Goal: Use online tool/utility: Utilize a website feature to perform a specific function

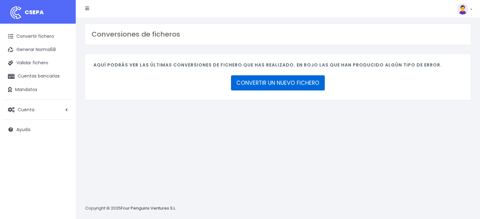
click at [302, 83] on link "CONVERTIR UN NUEVO FICHERO" at bounding box center [278, 82] width 94 height 15
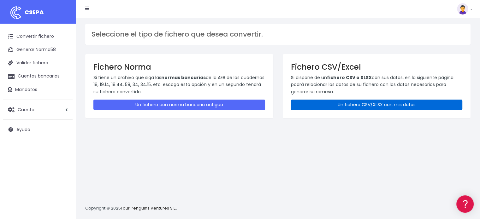
click at [378, 101] on link "Un fichero CSV/XLSX con mis datos" at bounding box center [377, 105] width 172 height 10
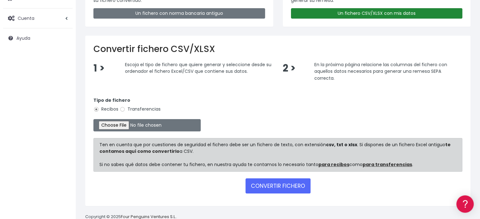
scroll to position [95, 0]
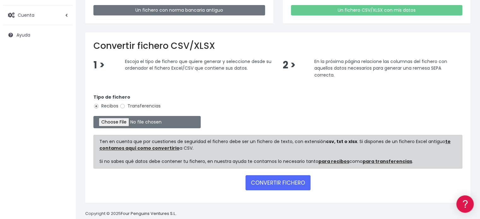
drag, startPoint x: 134, startPoint y: 107, endPoint x: 125, endPoint y: 113, distance: 11.3
click at [134, 107] on label "Transferencias" at bounding box center [140, 106] width 41 height 7
click at [125, 107] on input "Transferencias" at bounding box center [123, 107] width 6 height 6
radio input "true"
click at [125, 119] on input "file" at bounding box center [146, 122] width 107 height 12
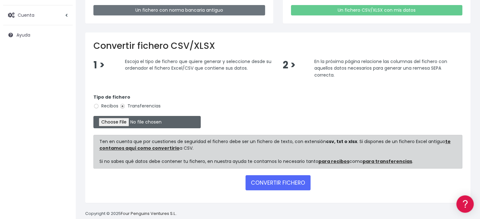
type input "C:\fakepath\transferencias-2025-09-16.csv"
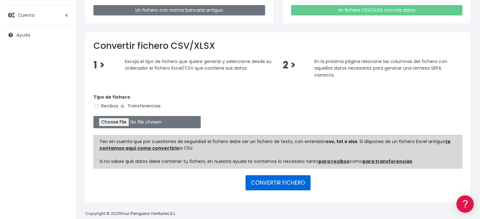
click at [293, 183] on button "CONVERTIR FICHERO" at bounding box center [278, 183] width 65 height 15
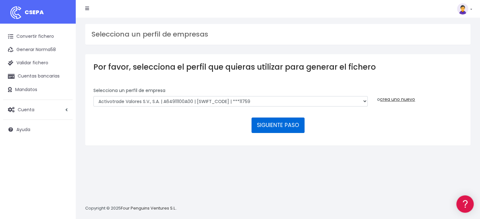
click at [299, 129] on button "SIGUIENTE PASO" at bounding box center [278, 125] width 53 height 15
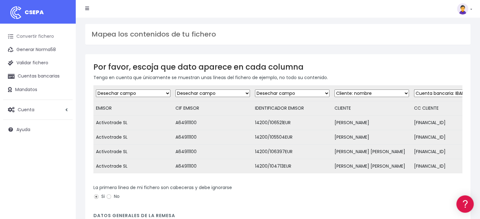
click at [38, 38] on link "Convertir fichero" at bounding box center [37, 36] width 69 height 13
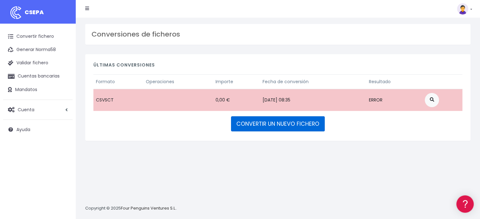
click at [289, 121] on link "CONVERTIR UN NUEVO FICHERO" at bounding box center [278, 124] width 94 height 15
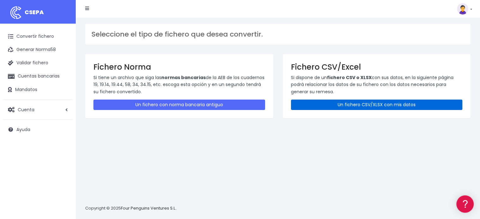
click at [350, 102] on link "Un fichero CSV/XLSX con mis datos" at bounding box center [377, 105] width 172 height 10
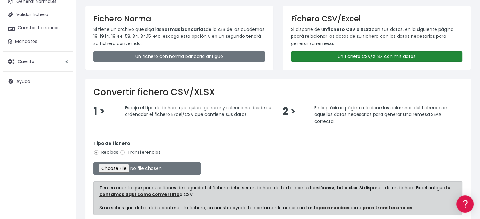
scroll to position [95, 0]
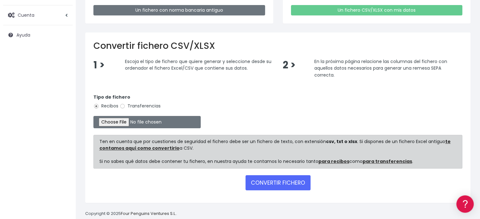
click at [123, 109] on div "Tipo de fichero Recibos Transferencias" at bounding box center [277, 103] width 369 height 18
click at [124, 107] on input "Transferencias" at bounding box center [123, 107] width 6 height 6
radio input "true"
click at [125, 123] on input "file" at bounding box center [146, 122] width 107 height 12
type input "C:\fakepath\transferencias-2025-09-16.csv"
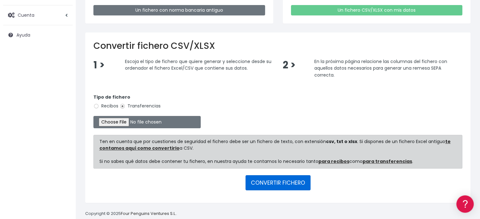
click at [280, 178] on button "CONVERTIR FICHERO" at bounding box center [278, 183] width 65 height 15
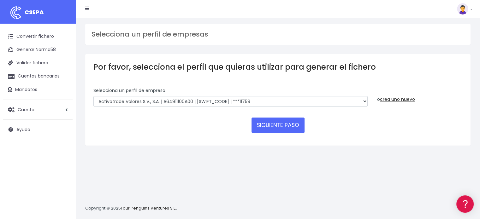
click at [277, 115] on form "Selecciona un perfíl de empresa Activotrade Valores S.V., S.A. | A64911100A00 |…" at bounding box center [277, 112] width 369 height 50
click at [283, 125] on button "SIGUIENTE PASO" at bounding box center [278, 125] width 53 height 15
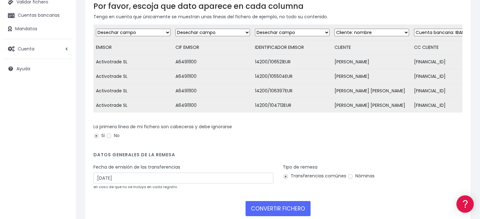
scroll to position [102, 0]
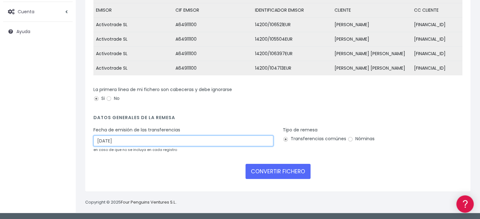
click at [156, 144] on input "[DATE]" at bounding box center [183, 141] width 180 height 11
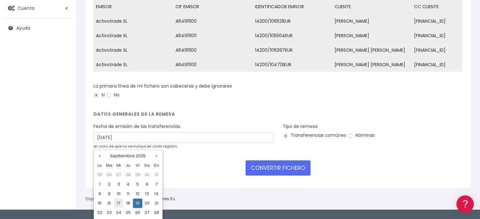
click at [120, 204] on td "17" at bounding box center [118, 203] width 9 height 9
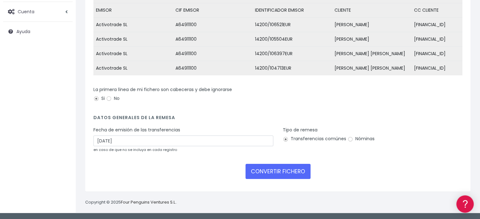
type input "17/09/2025"
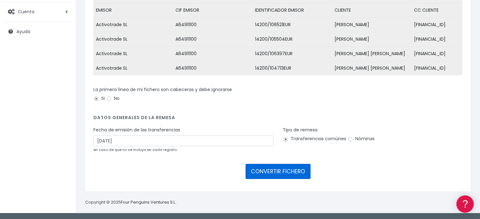
click at [265, 168] on button "CONVERTIR FICHERO" at bounding box center [278, 171] width 65 height 15
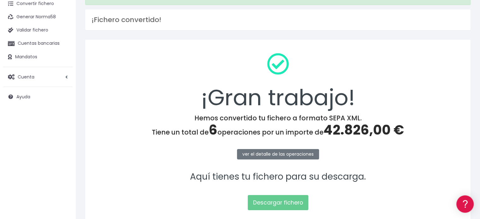
scroll to position [82, 0]
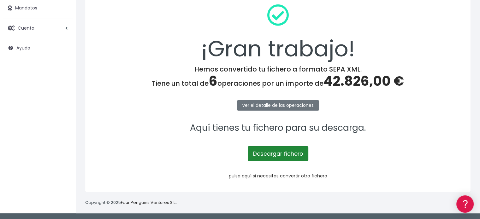
click at [273, 156] on link "Descargar fichero" at bounding box center [278, 154] width 61 height 15
